Goal: Task Accomplishment & Management: Manage account settings

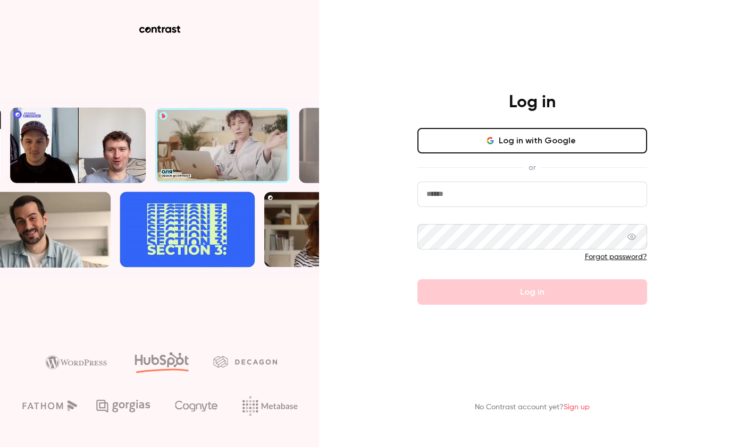
click at [456, 193] on input "email" at bounding box center [532, 195] width 230 height 26
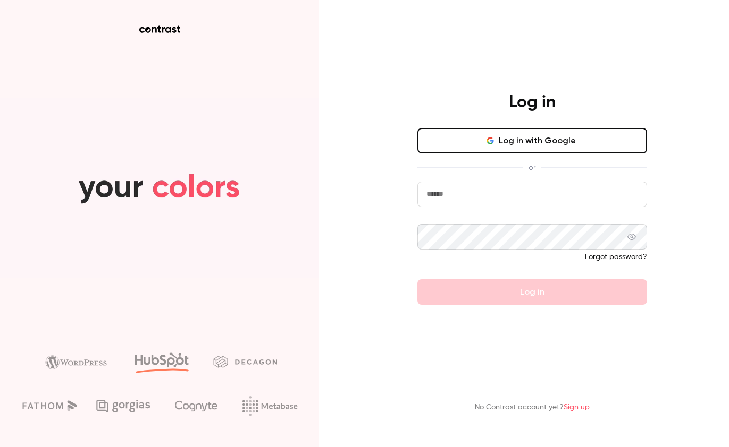
type input "**********"
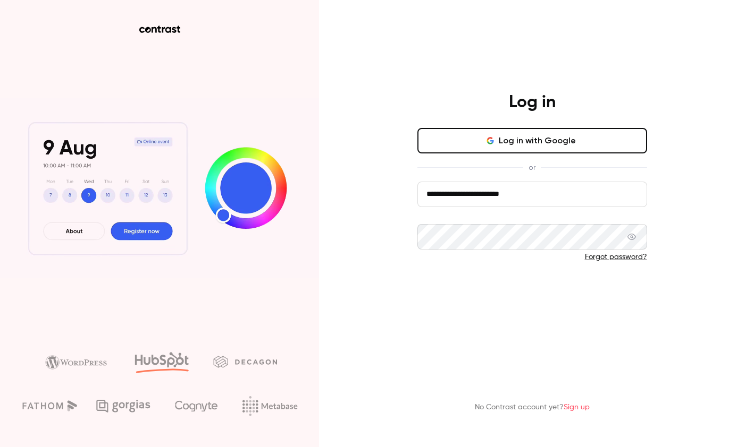
click at [513, 293] on button "Log in" at bounding box center [532, 293] width 230 height 26
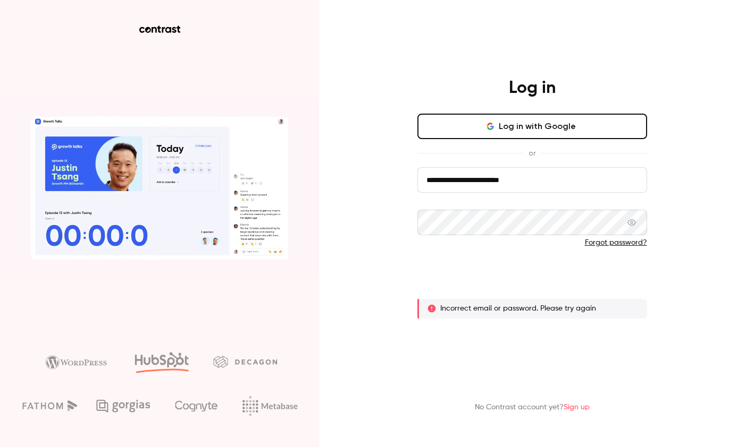
click at [517, 281] on button "Log in" at bounding box center [532, 278] width 230 height 26
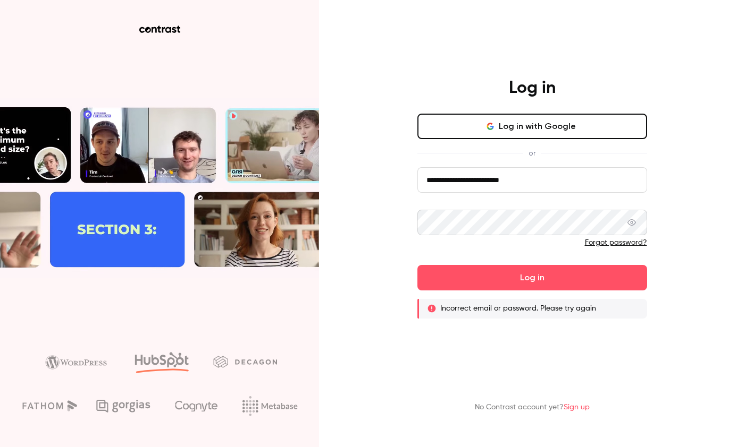
click at [632, 223] on icon at bounding box center [631, 222] width 9 height 6
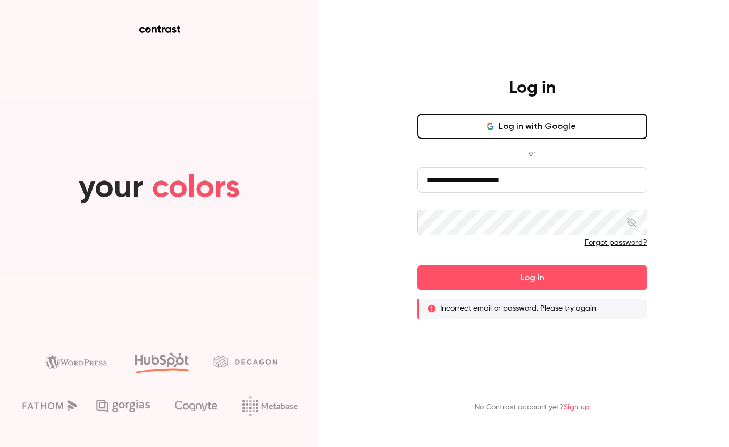
click at [632, 223] on icon at bounding box center [631, 222] width 9 height 9
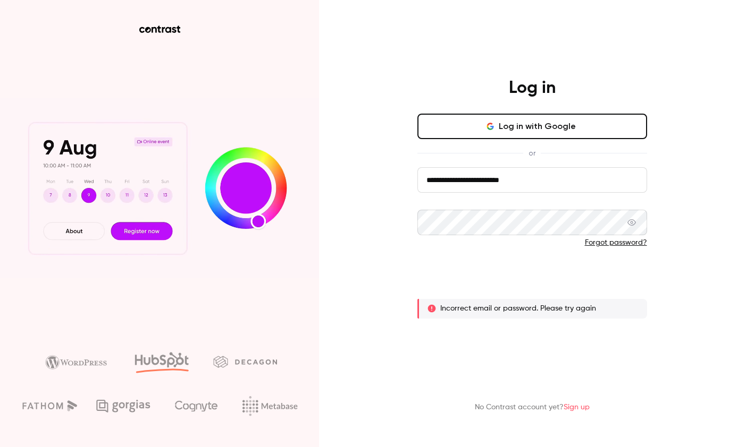
click at [537, 287] on button "Log in" at bounding box center [532, 278] width 230 height 26
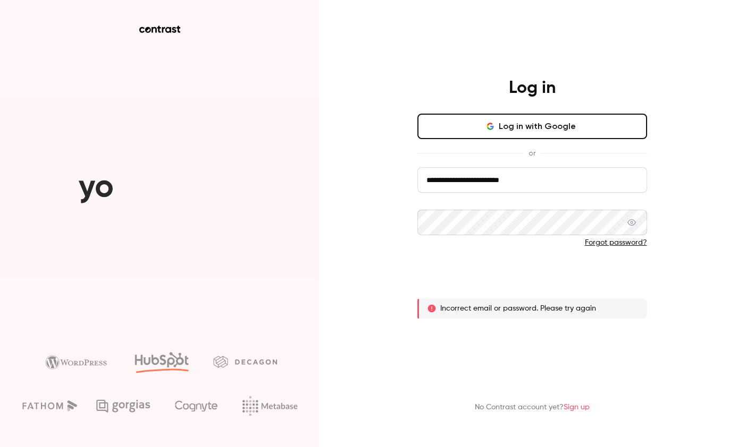
click at [520, 274] on button "Log in" at bounding box center [532, 278] width 230 height 26
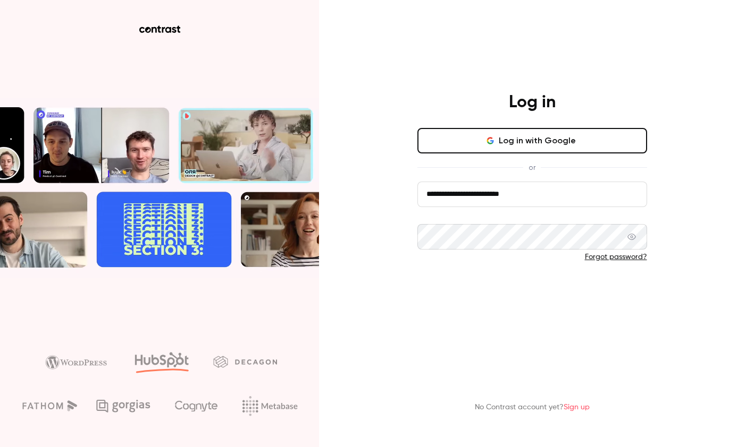
click at [497, 291] on button "Log in" at bounding box center [532, 293] width 230 height 26
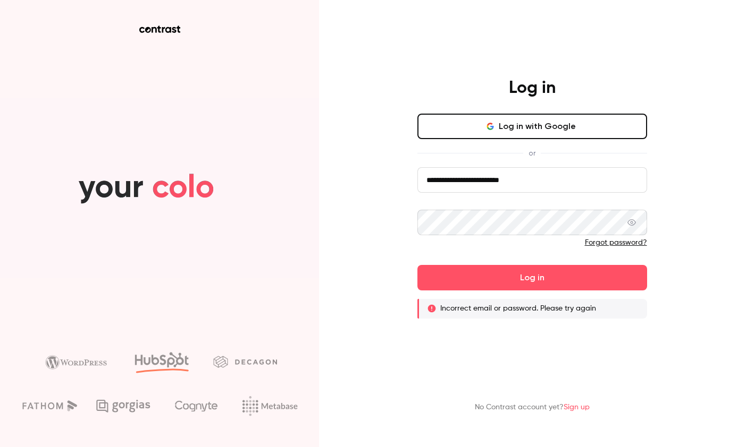
click at [378, 217] on div "**********" at bounding box center [364, 223] width 729 height 447
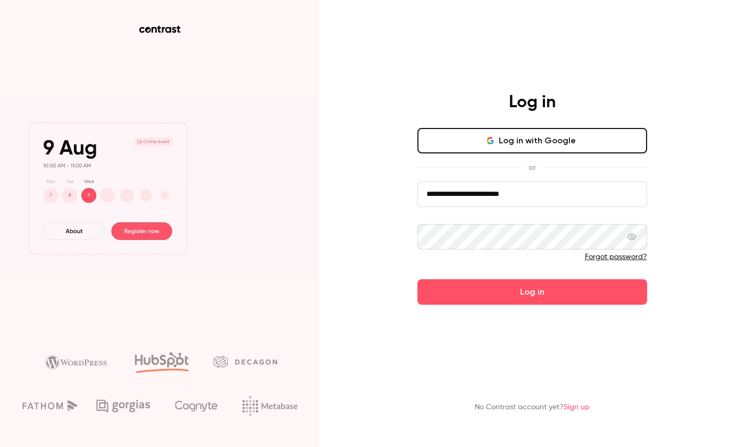
click at [417, 280] on button "Log in" at bounding box center [532, 293] width 230 height 26
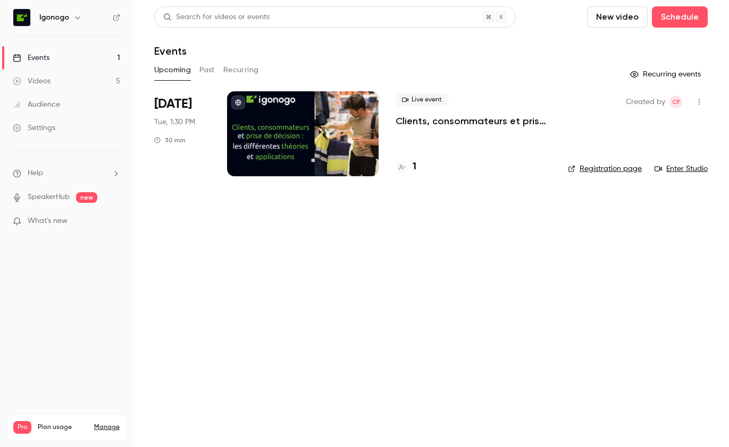
click at [402, 266] on main "Search for videos or events New video Schedule Events Upcoming Past Recurring R…" at bounding box center [431, 223] width 596 height 447
click at [413, 167] on h4 "1" at bounding box center [414, 167] width 4 height 14
click at [698, 100] on icon "button" at bounding box center [699, 101] width 9 height 7
click at [557, 219] on div at bounding box center [364, 223] width 729 height 447
click at [598, 171] on link "Registration page" at bounding box center [605, 169] width 74 height 11
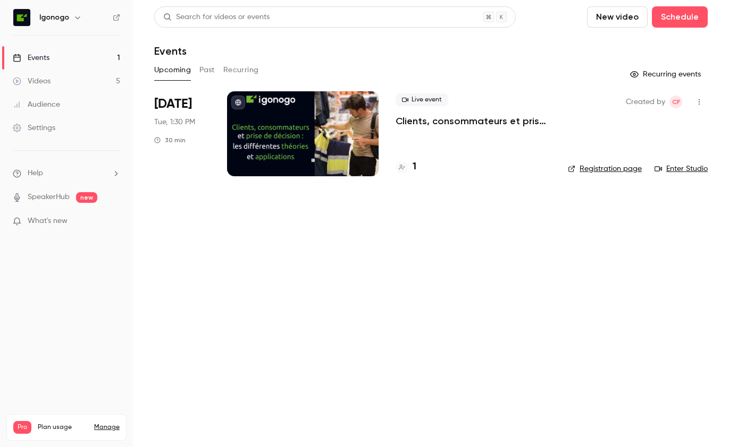
click at [699, 101] on icon "button" at bounding box center [699, 101] width 9 height 7
click at [467, 223] on div at bounding box center [364, 223] width 729 height 447
click at [698, 100] on icon "button" at bounding box center [698, 102] width 1 height 6
click at [635, 212] on div "Cancel event" at bounding box center [658, 212] width 81 height 11
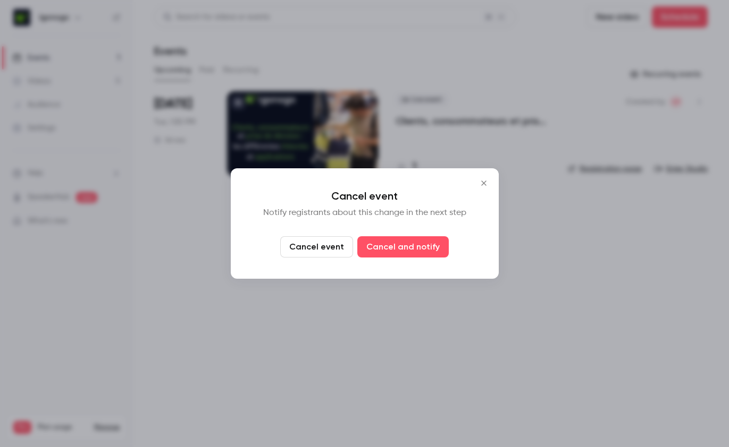
click at [484, 183] on icon "Close" at bounding box center [483, 183] width 13 height 9
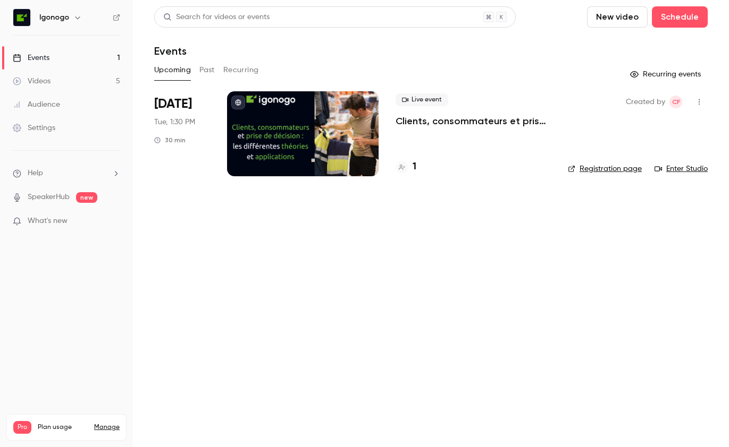
click at [604, 168] on link "Registration page" at bounding box center [605, 169] width 74 height 11
click at [490, 284] on main "Search for videos or events New video Schedule Events Upcoming Past Recurring R…" at bounding box center [431, 223] width 596 height 447
click at [204, 73] on button "Past" at bounding box center [206, 70] width 15 height 17
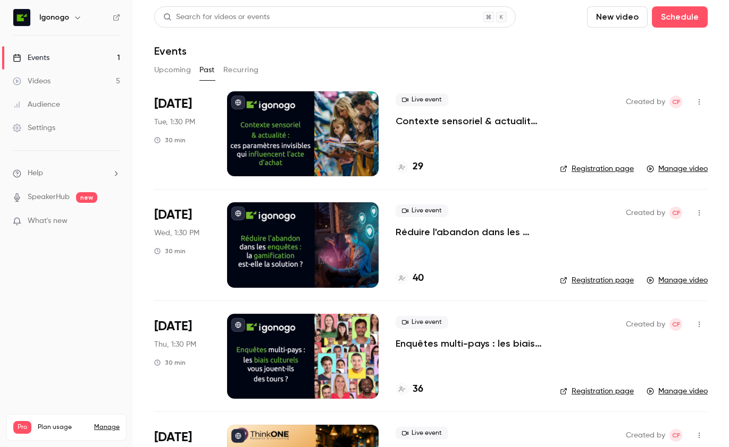
click at [249, 69] on button "Recurring" at bounding box center [241, 70] width 36 height 17
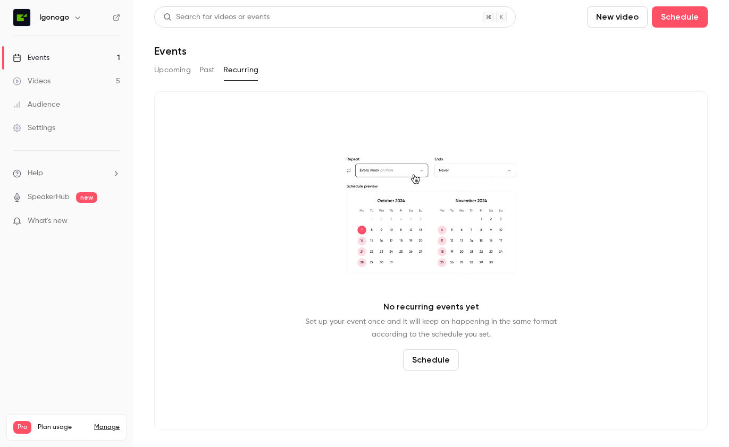
click at [177, 70] on button "Upcoming" at bounding box center [172, 70] width 37 height 17
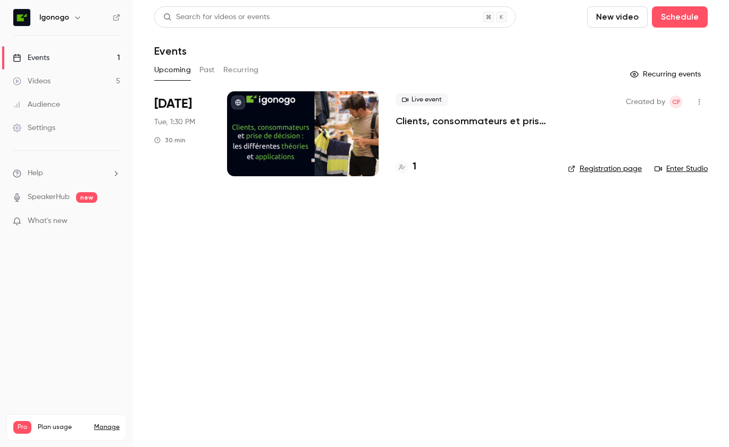
click at [213, 72] on button "Past" at bounding box center [206, 70] width 15 height 17
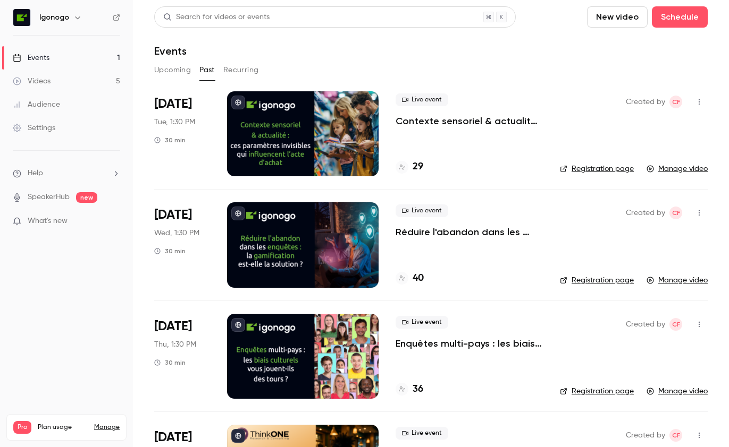
click at [180, 72] on button "Upcoming" at bounding box center [172, 70] width 37 height 17
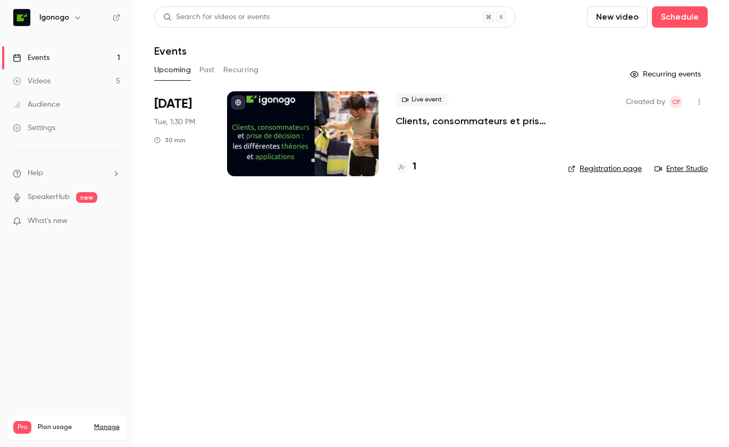
click at [496, 266] on main "Search for videos or events New video Schedule Events Upcoming Past Recurring R…" at bounding box center [431, 223] width 596 height 447
click at [700, 101] on icon "button" at bounding box center [699, 101] width 9 height 7
click at [444, 281] on div at bounding box center [364, 223] width 729 height 447
click at [696, 105] on icon "button" at bounding box center [699, 101] width 9 height 7
click at [405, 281] on div at bounding box center [364, 223] width 729 height 447
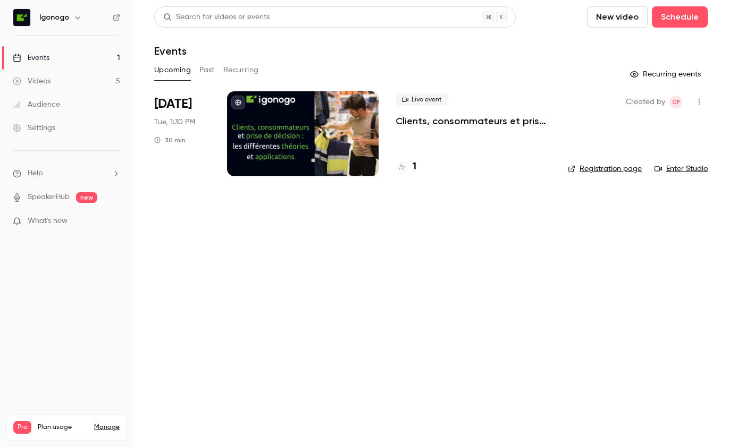
click at [700, 101] on icon "button" at bounding box center [699, 101] width 9 height 7
click at [435, 317] on div at bounding box center [364, 223] width 729 height 447
click at [435, 317] on main "Search for videos or events New video Schedule Events Upcoming Past Recurring R…" at bounding box center [431, 223] width 596 height 447
click at [513, 328] on main "Search for videos or events New video Schedule Events Upcoming Past Recurring R…" at bounding box center [431, 223] width 596 height 447
click at [700, 101] on icon "button" at bounding box center [699, 101] width 9 height 7
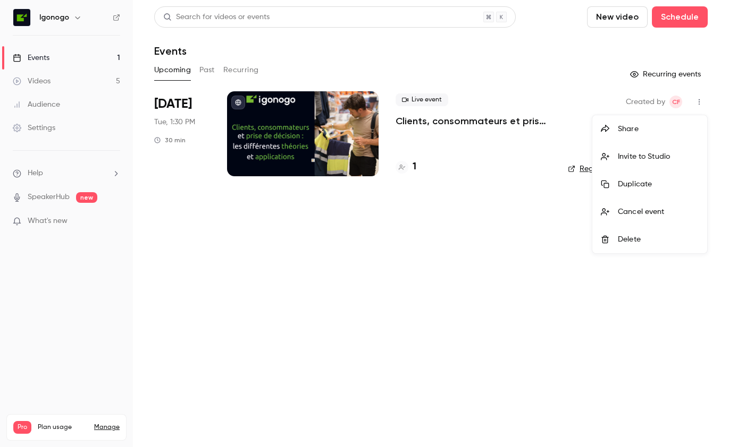
click at [385, 264] on div at bounding box center [364, 223] width 729 height 447
click at [172, 118] on span "Tue, 1:30 PM" at bounding box center [174, 122] width 41 height 11
click at [697, 104] on icon "button" at bounding box center [699, 101] width 9 height 7
click at [514, 201] on div at bounding box center [364, 223] width 729 height 447
click at [334, 100] on div at bounding box center [302, 133] width 151 height 85
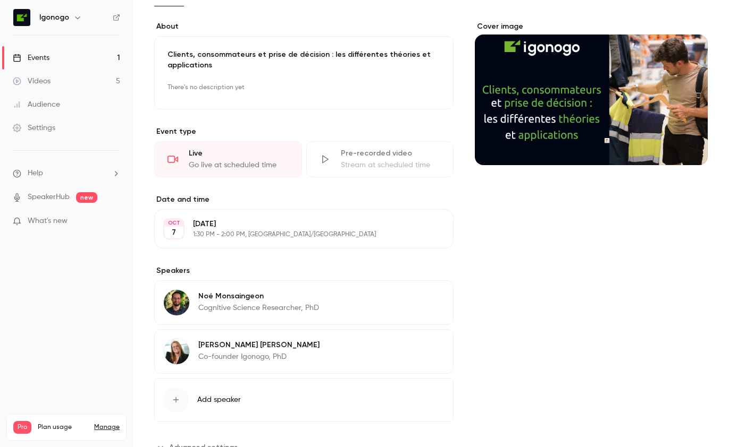
scroll to position [90, 0]
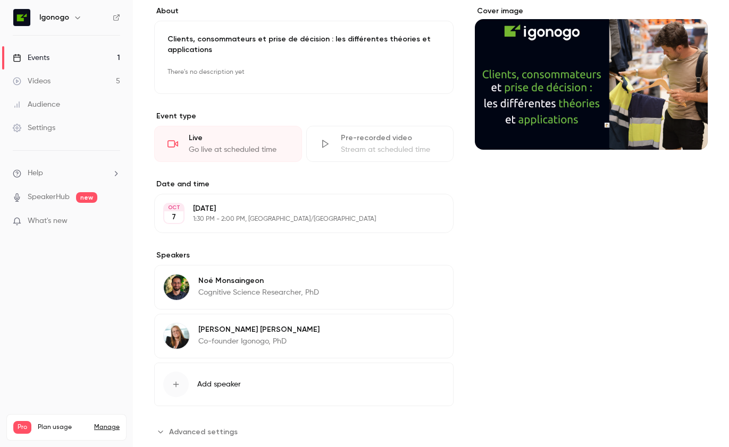
click at [421, 213] on button "Edit" at bounding box center [424, 213] width 39 height 17
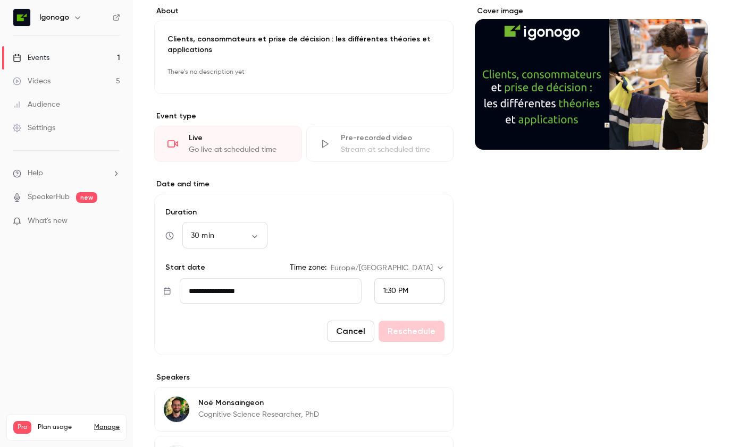
click at [271, 294] on input "**********" at bounding box center [271, 291] width 182 height 26
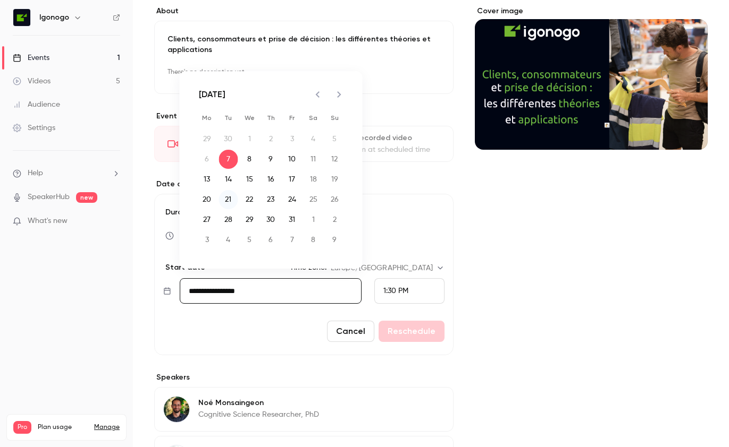
click at [226, 193] on button "21" at bounding box center [228, 199] width 19 height 19
type input "**********"
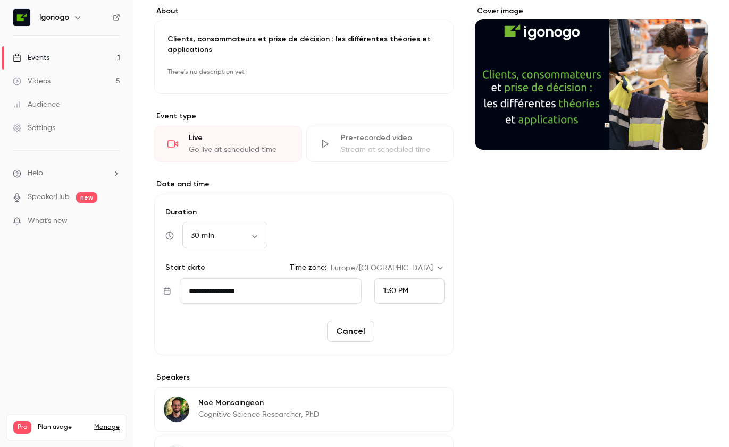
click at [414, 333] on button "Reschedule" at bounding box center [411, 331] width 66 height 21
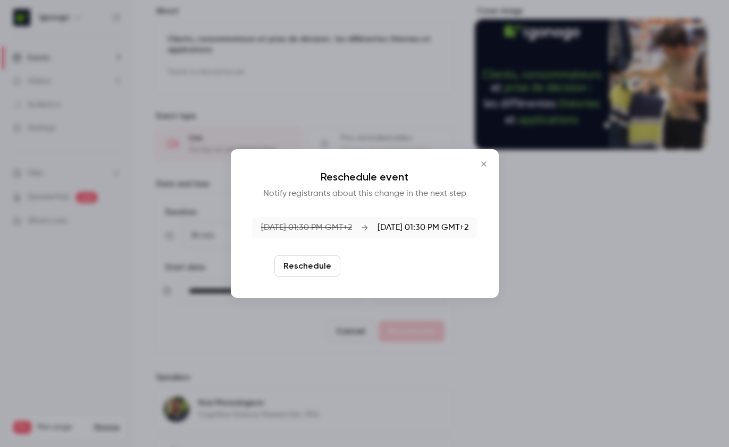
click at [396, 272] on button "Reschedule and notify" at bounding box center [399, 266] width 110 height 21
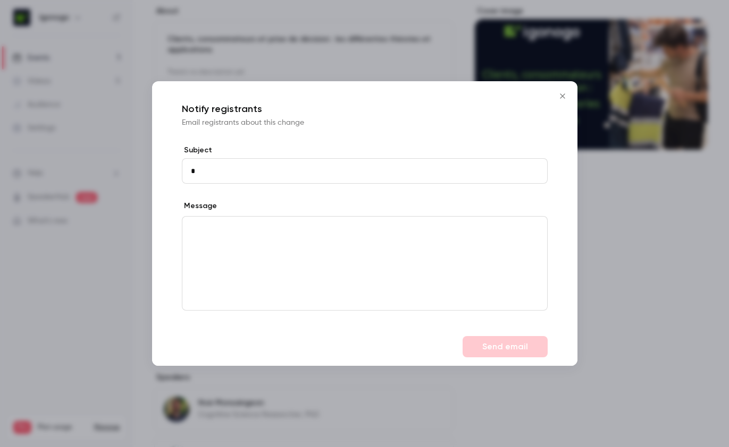
type input "*"
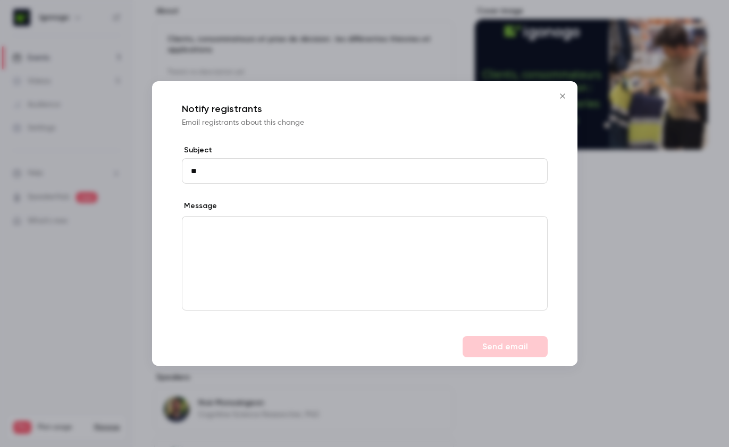
type input "*"
type input "**********"
drag, startPoint x: 444, startPoint y: 103, endPoint x: 445, endPoint y: 229, distance: 125.4
click at [446, 230] on div "**********" at bounding box center [364, 204] width 425 height 247
click at [564, 94] on icon "Close" at bounding box center [562, 96] width 13 height 9
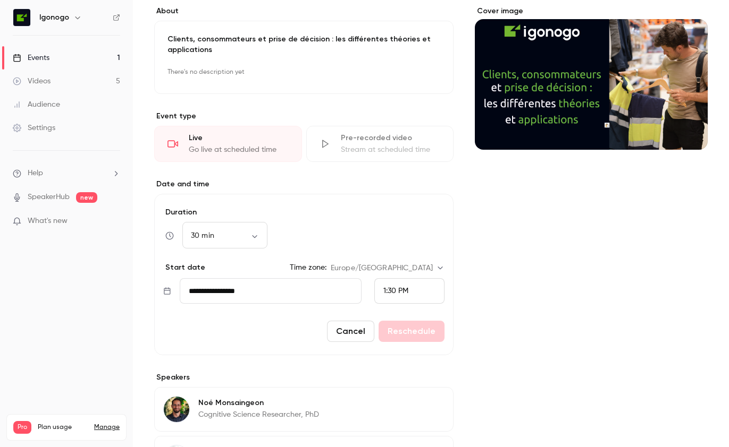
click at [416, 334] on div "Cancel Reschedule" at bounding box center [303, 331] width 281 height 21
click at [506, 301] on div "Cover image" at bounding box center [591, 284] width 233 height 557
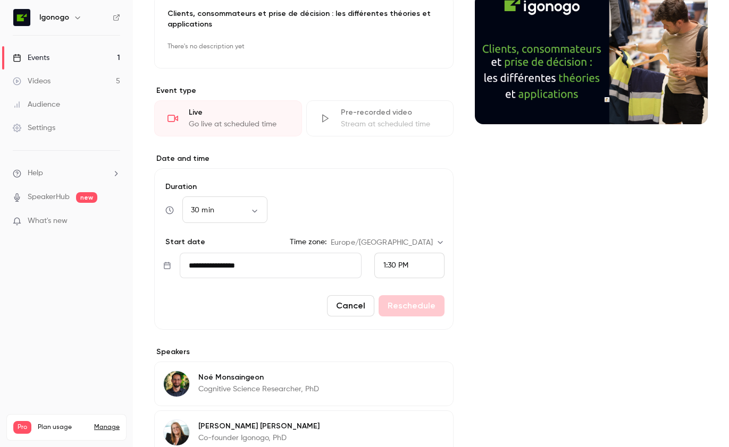
scroll to position [0, 0]
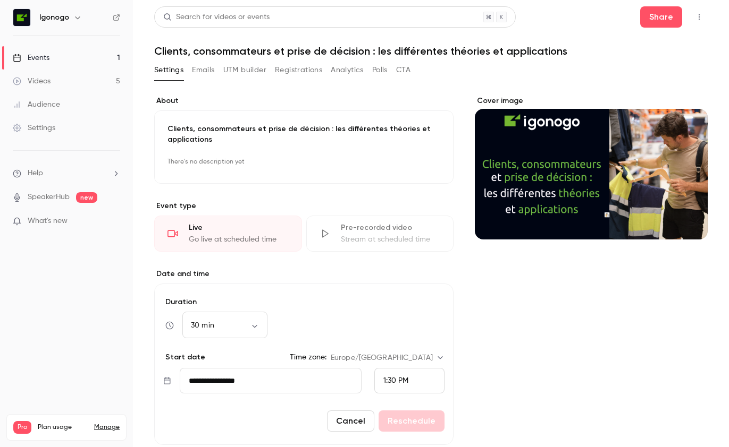
click at [34, 58] on div "Events" at bounding box center [31, 58] width 37 height 11
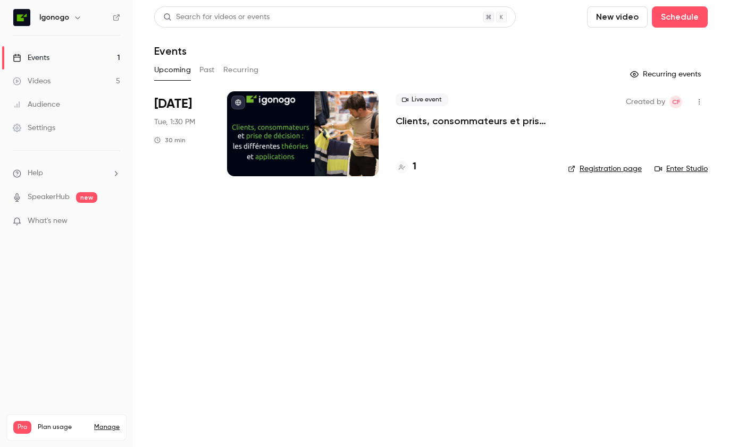
click at [400, 314] on main "Search for videos or events New video Schedule Events Upcoming Past Recurring R…" at bounding box center [431, 223] width 596 height 447
click at [698, 102] on icon "button" at bounding box center [698, 102] width 1 height 6
click at [308, 122] on div at bounding box center [364, 223] width 729 height 447
click at [412, 121] on p "Clients, consommateurs et prise de décision : les différentes théories et appli…" at bounding box center [472, 121] width 155 height 13
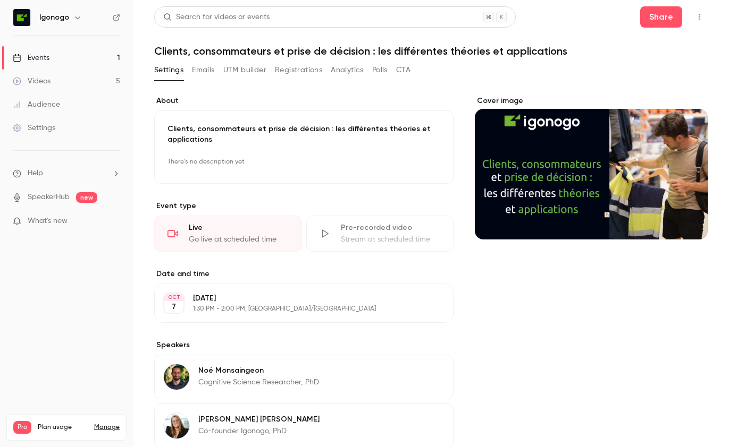
click at [242, 138] on p "Clients, consommateurs et prise de décision : les différentes théories et appli…" at bounding box center [303, 134] width 273 height 21
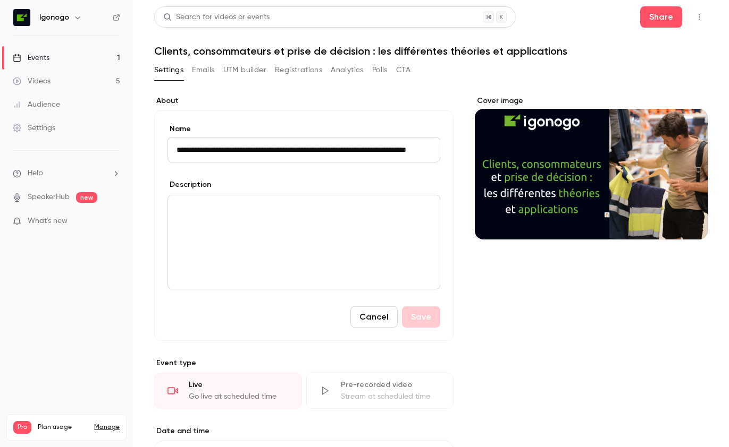
scroll to position [0, 30]
click at [261, 157] on input "**********" at bounding box center [303, 150] width 273 height 26
click at [542, 384] on div "Cover image" at bounding box center [591, 392] width 233 height 592
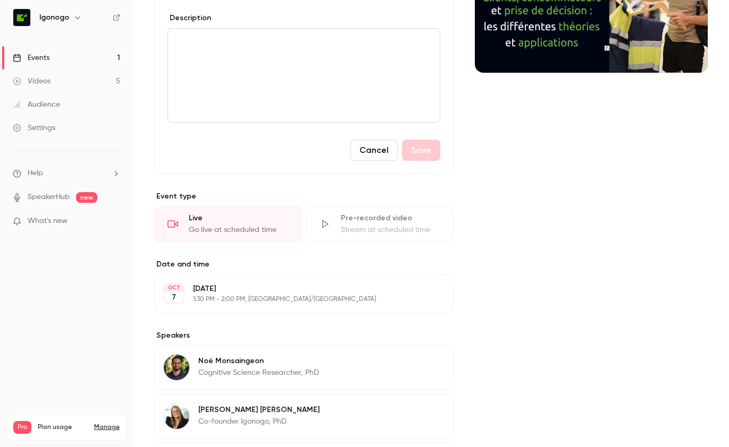
scroll to position [272, 0]
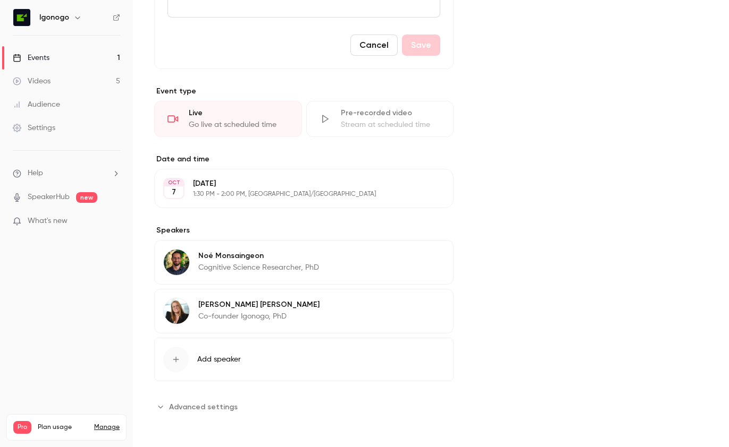
click at [423, 186] on button "Edit" at bounding box center [424, 188] width 39 height 17
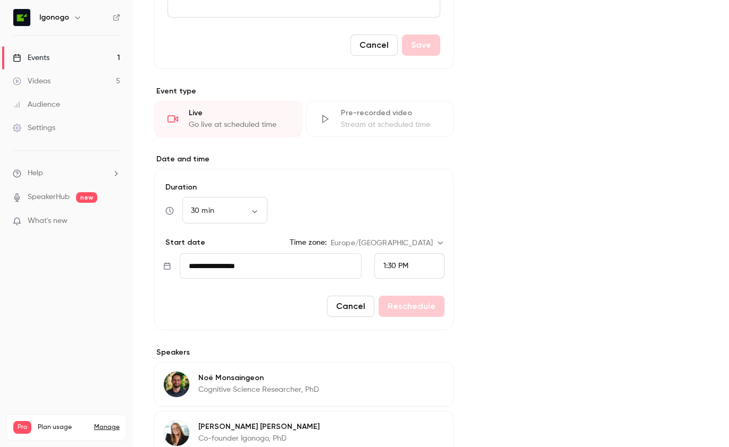
click at [216, 267] on input "**********" at bounding box center [271, 266] width 182 height 26
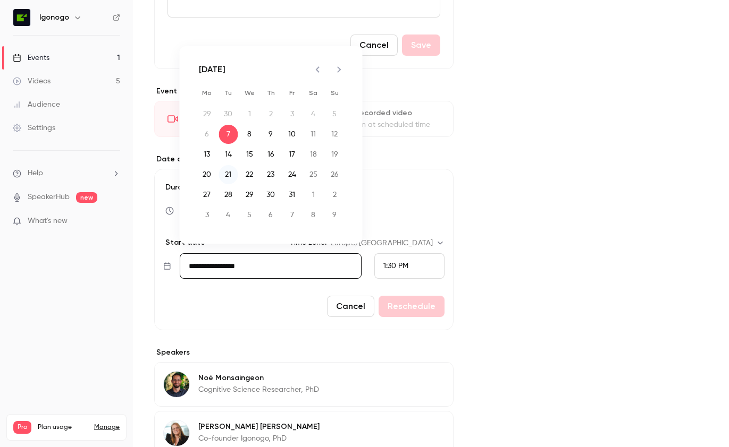
click at [229, 176] on button "21" at bounding box center [228, 174] width 19 height 19
type input "**********"
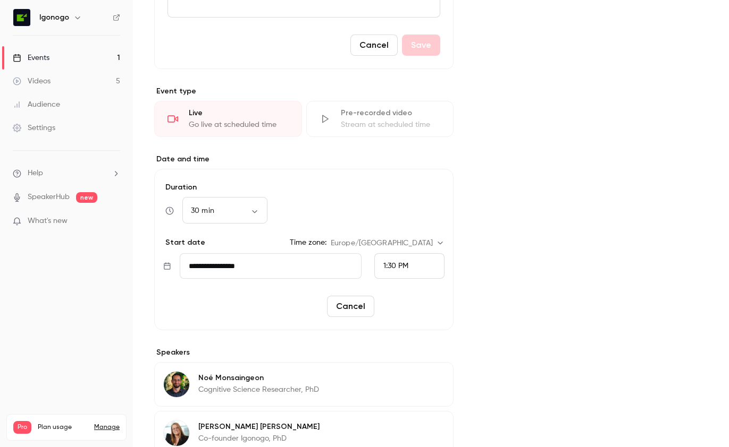
click at [425, 311] on button "Reschedule" at bounding box center [411, 306] width 66 height 21
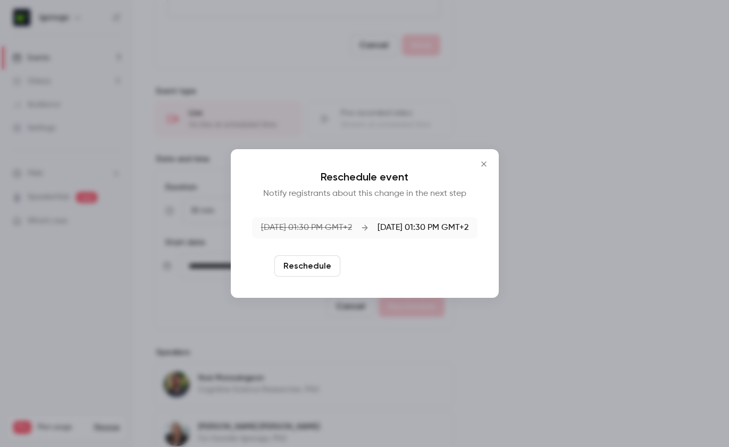
click at [387, 261] on button "Reschedule and notify" at bounding box center [399, 266] width 110 height 21
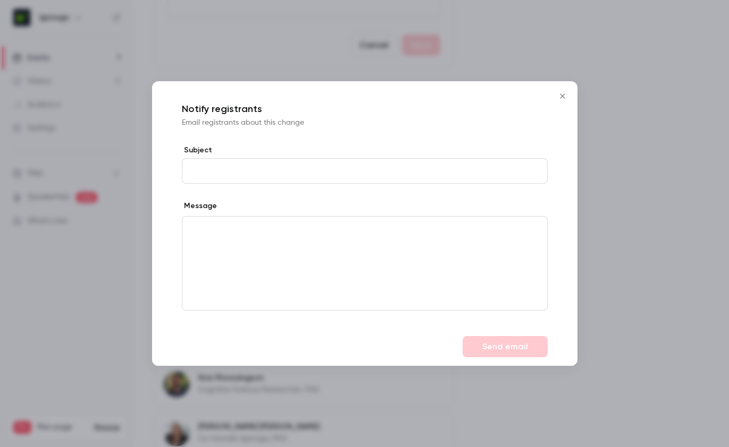
click at [201, 226] on p "editor" at bounding box center [365, 228] width 348 height 11
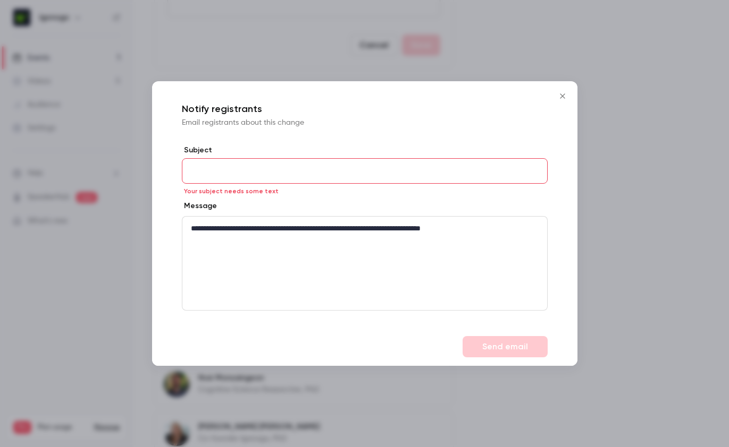
click at [224, 171] on input "Subject" at bounding box center [365, 171] width 366 height 26
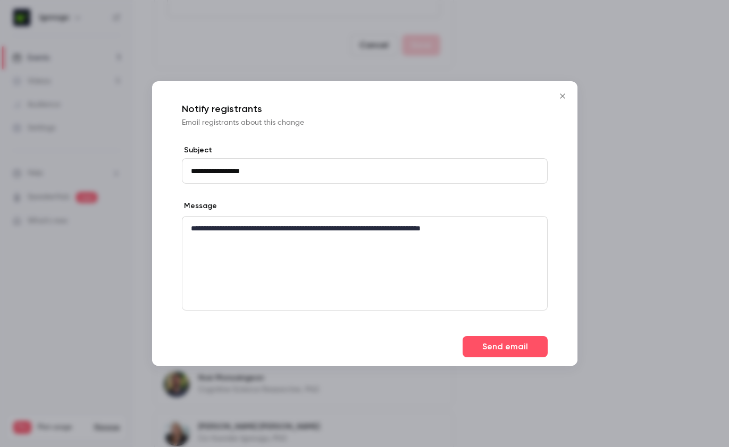
paste input "**********"
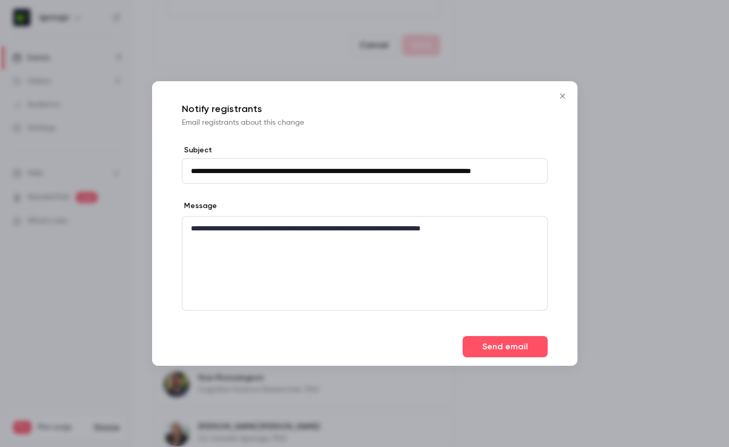
scroll to position [0, 7]
type input "**********"
drag, startPoint x: 496, startPoint y: 230, endPoint x: 140, endPoint y: 234, distance: 356.1
click at [140, 234] on div "**********" at bounding box center [364, 223] width 729 height 447
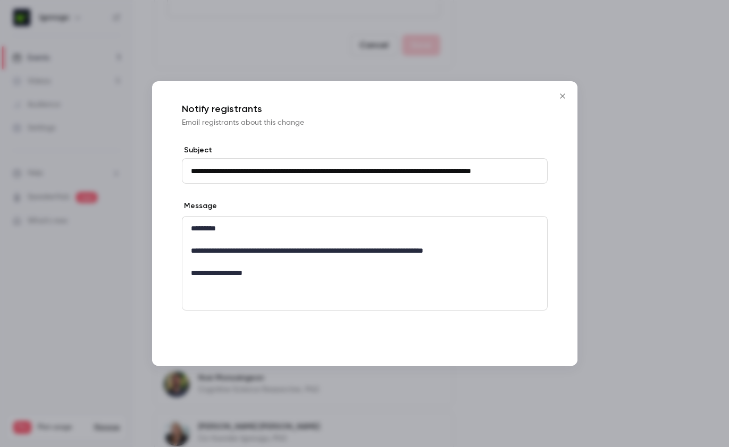
click at [499, 344] on button "Send email" at bounding box center [504, 346] width 85 height 21
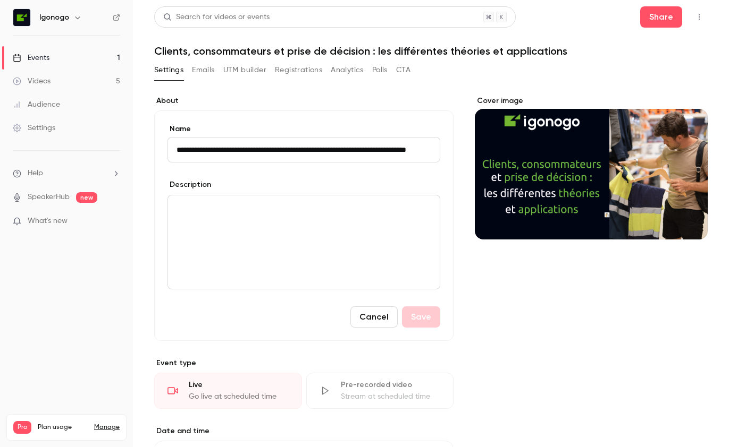
click at [45, 60] on div "Events" at bounding box center [31, 58] width 37 height 11
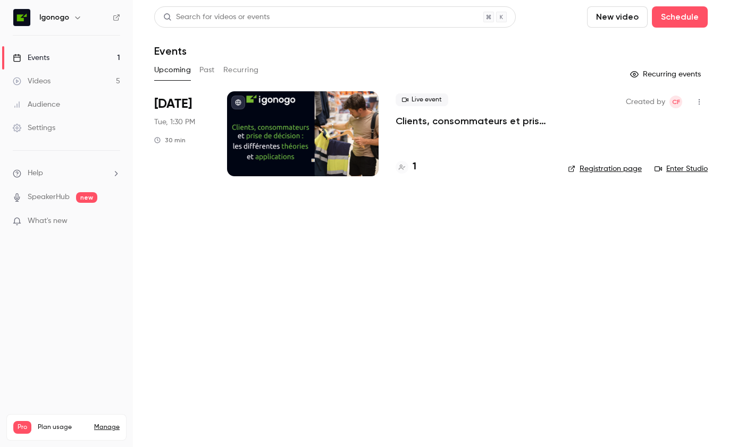
click at [505, 238] on main "Search for videos or events New video Schedule Events Upcoming Past Recurring R…" at bounding box center [431, 223] width 596 height 447
click at [328, 115] on div at bounding box center [302, 133] width 151 height 85
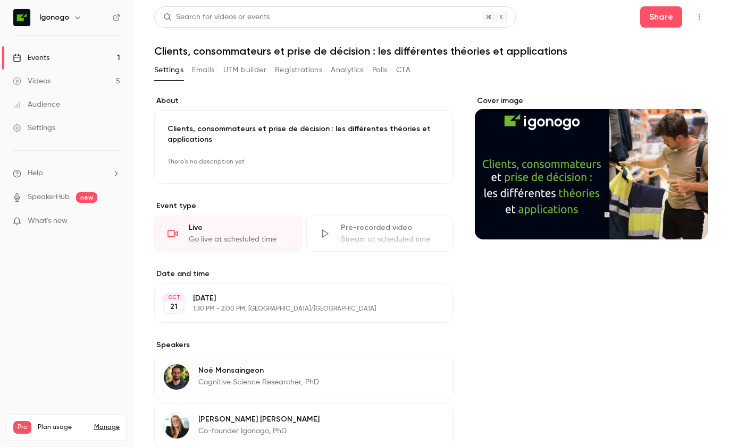
click at [278, 163] on p "There's no description yet" at bounding box center [303, 162] width 273 height 17
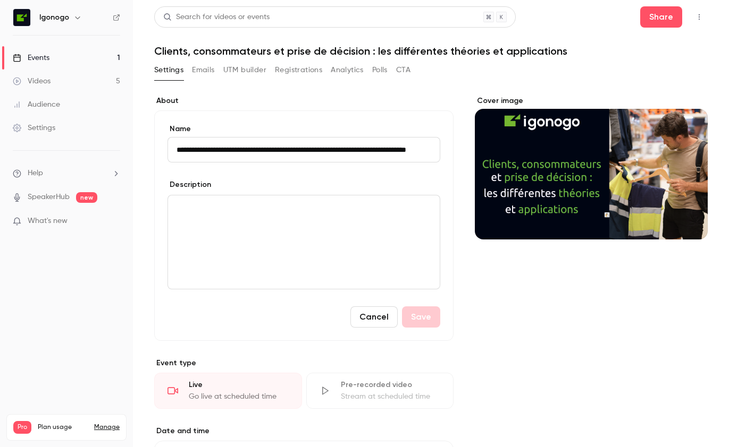
click at [248, 248] on div "editor" at bounding box center [304, 243] width 272 height 94
click at [236, 220] on div "editor" at bounding box center [304, 243] width 272 height 94
click at [540, 344] on div "Cover image" at bounding box center [591, 392] width 233 height 592
click at [247, 86] on div "**********" at bounding box center [430, 398] width 553 height 630
click at [246, 92] on div "**********" at bounding box center [430, 398] width 553 height 630
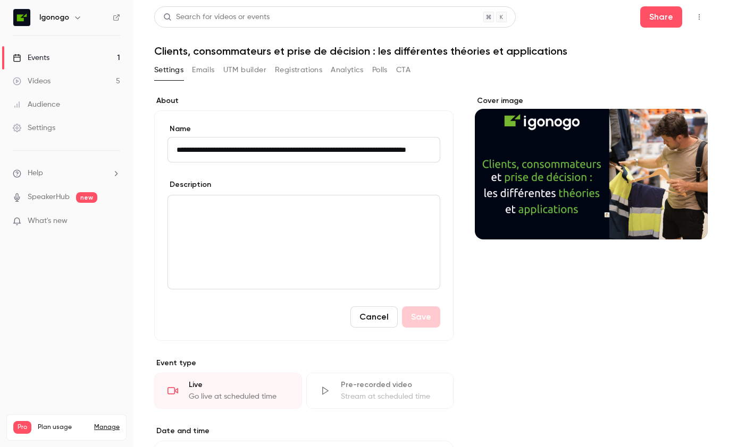
click at [592, 307] on div "Cover image" at bounding box center [591, 392] width 233 height 592
